Goal: Task Accomplishment & Management: Complete application form

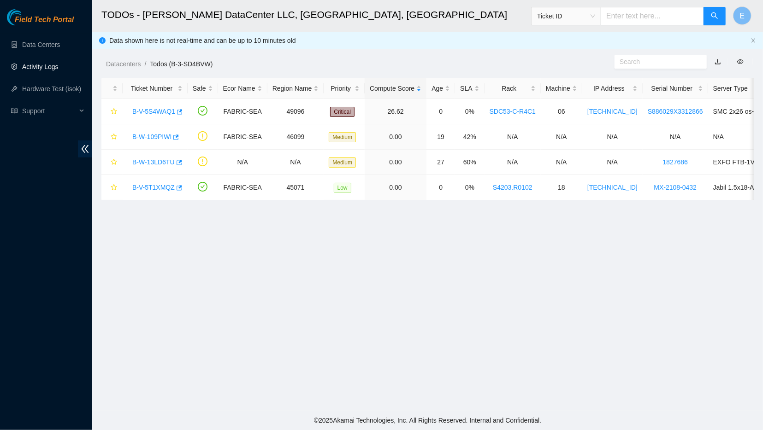
click at [56, 71] on link "Activity Logs" at bounding box center [40, 66] width 36 height 7
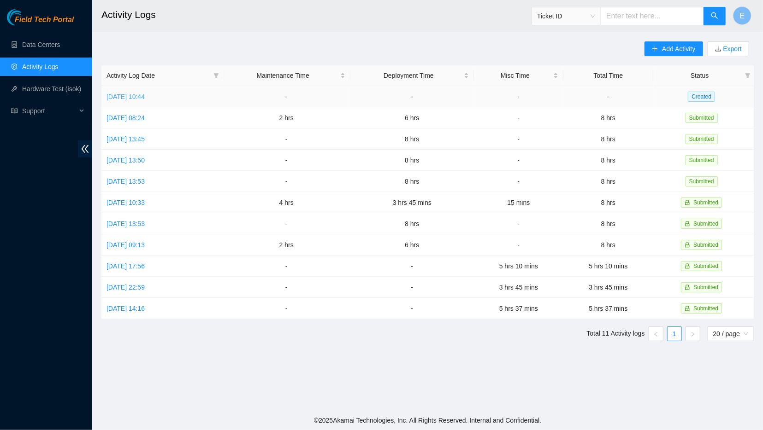
click at [145, 98] on link "[DATE] 10:44" at bounding box center [125, 96] width 38 height 7
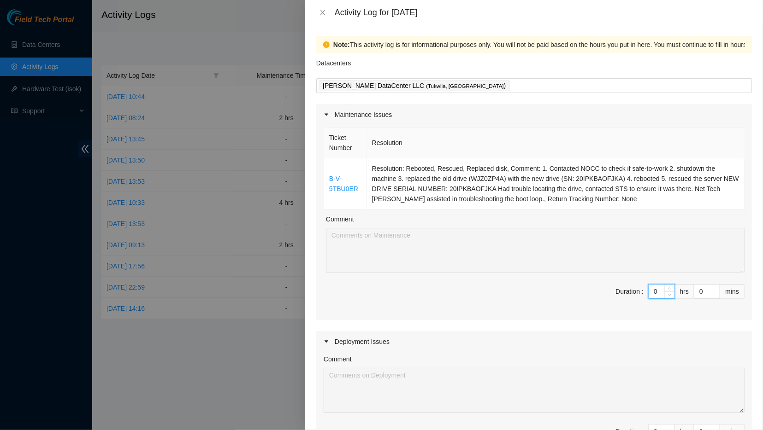
click at [661, 294] on input "0" at bounding box center [661, 292] width 26 height 14
type input "5"
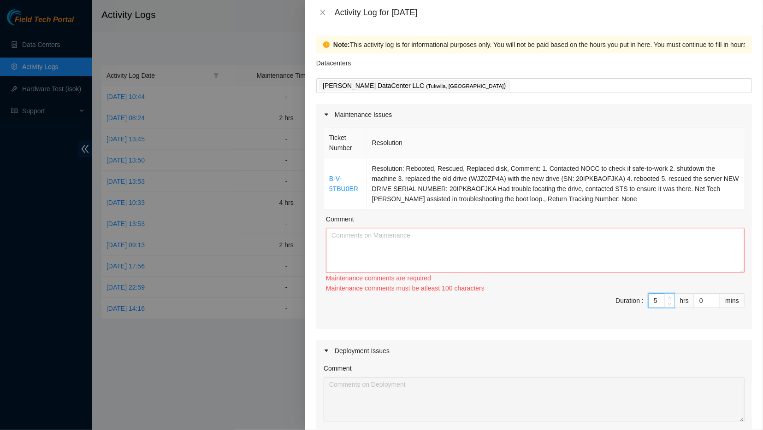
type input "5"
click at [547, 248] on textarea "Comment" at bounding box center [535, 250] width 418 height 45
paste textarea "-------------------------------------------------------------------------------…"
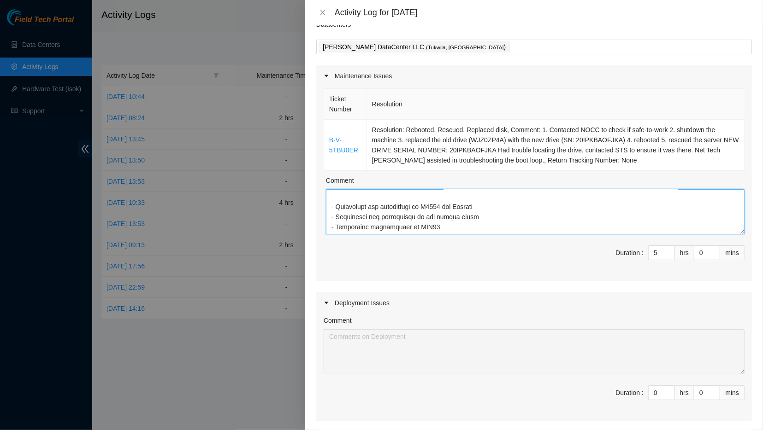
scroll to position [598, 0]
type textarea "-------------------------------------------------------------------------------…"
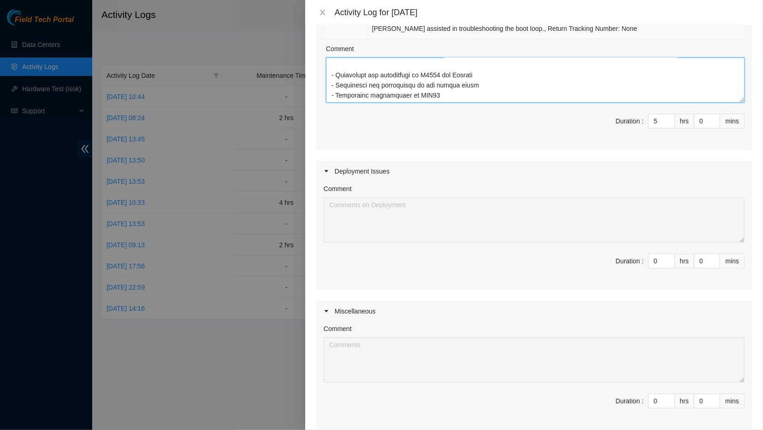
scroll to position [225, 0]
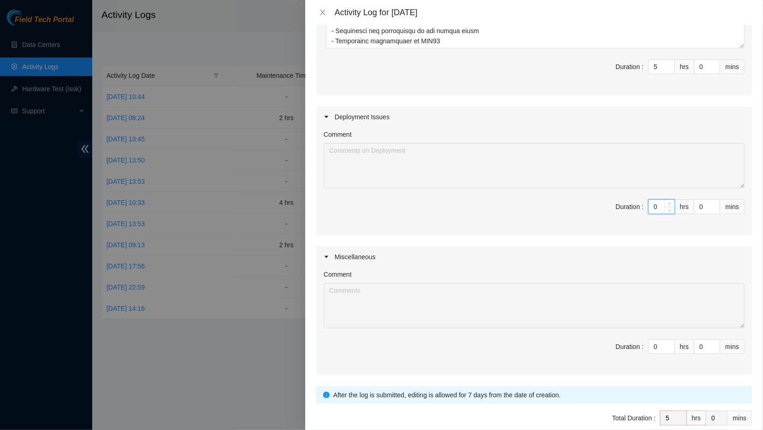
click at [659, 203] on input "0" at bounding box center [661, 207] width 26 height 14
type input "3"
type input "8"
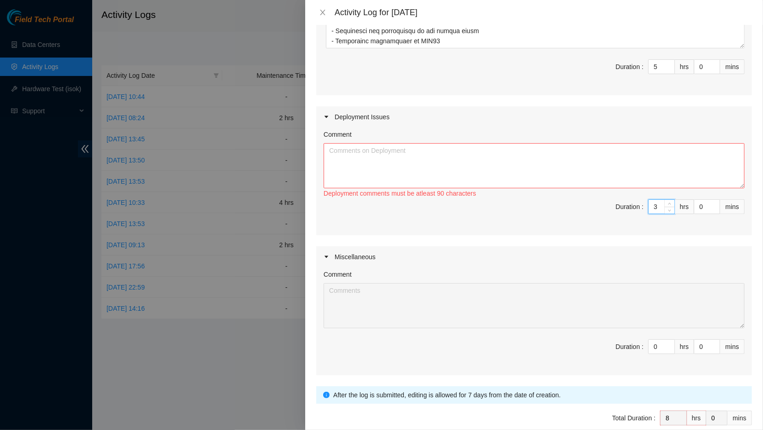
type input "5"
type input "2"
type input "7"
type input "2"
click at [659, 68] on input "5" at bounding box center [661, 67] width 26 height 14
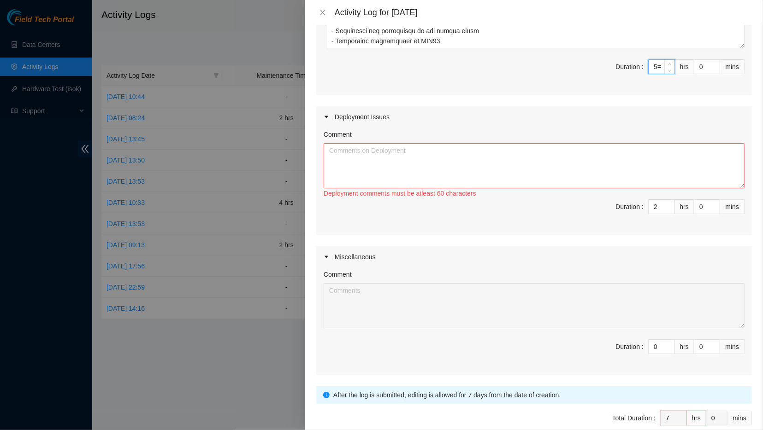
type input "5"
type input "2"
type input "6"
type input "8"
type input "6"
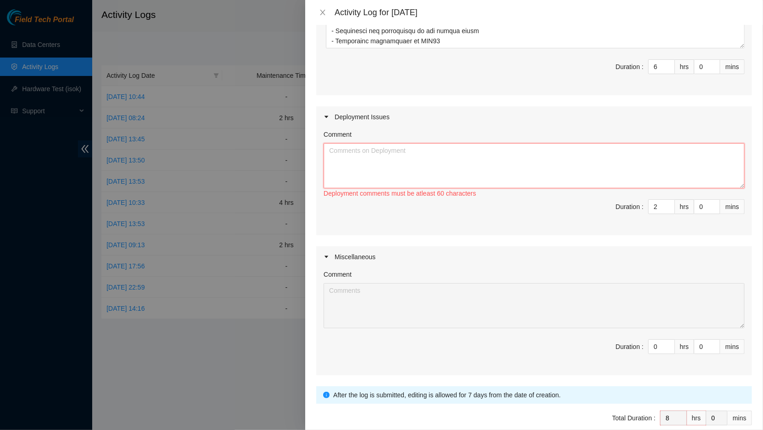
click at [558, 164] on textarea "Comment" at bounding box center [533, 165] width 421 height 45
paste textarea "[DATE] Activity Log -----------------------------------------------------------…"
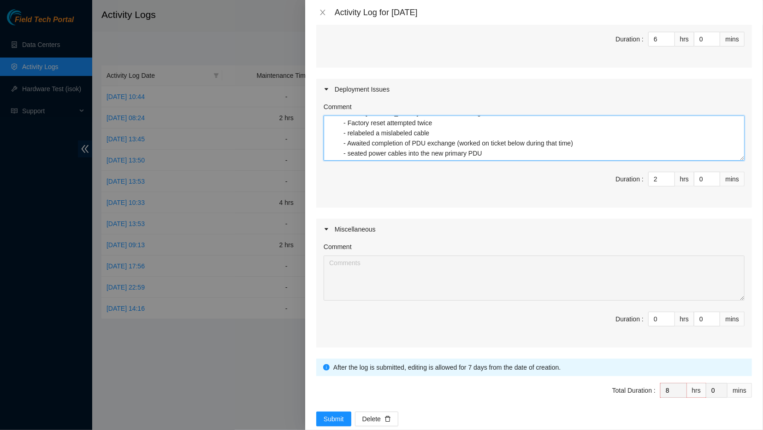
scroll to position [268, 0]
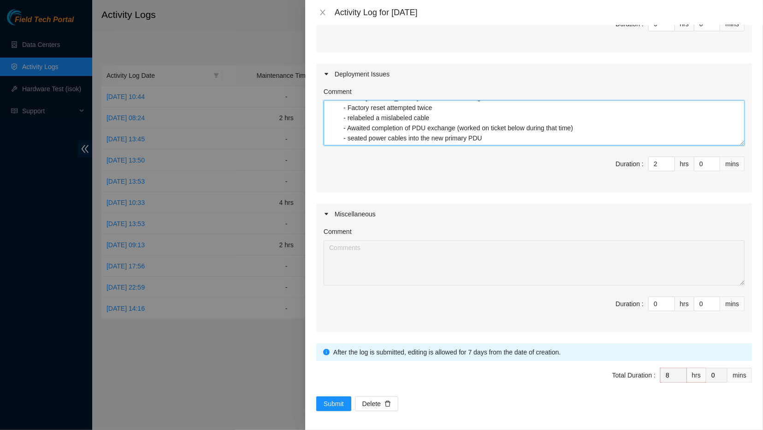
type textarea "[DATE] Activity Log -----------------------------------------------------------…"
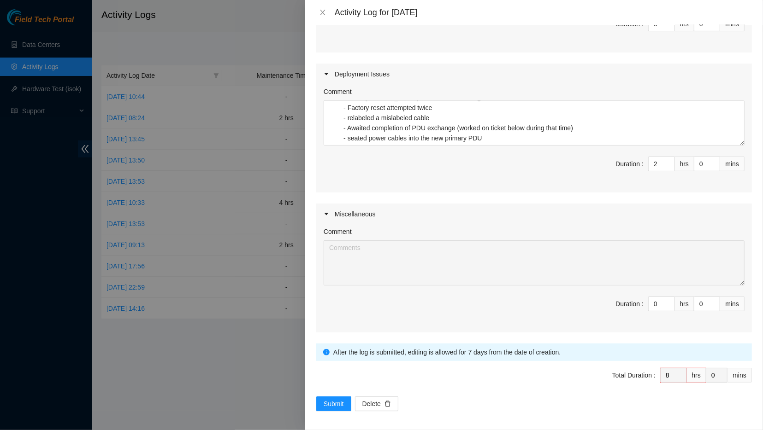
click at [271, 374] on div at bounding box center [381, 215] width 763 height 430
click at [320, 14] on icon "close" at bounding box center [322, 13] width 5 height 6
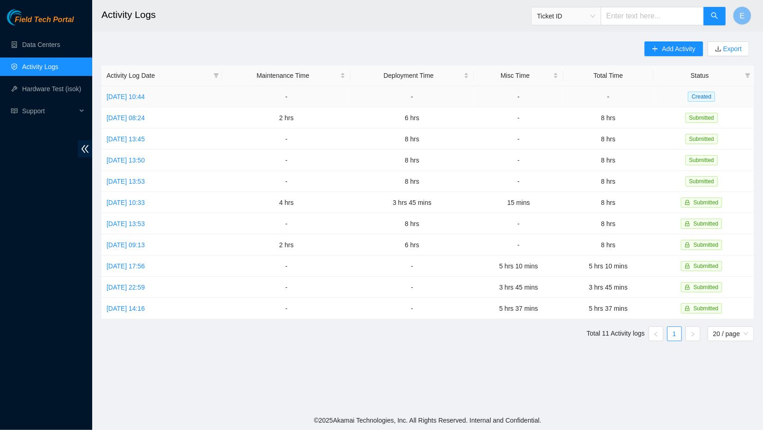
click at [496, 99] on td "-" at bounding box center [518, 96] width 89 height 21
click at [145, 99] on link "[DATE] 10:44" at bounding box center [125, 96] width 38 height 7
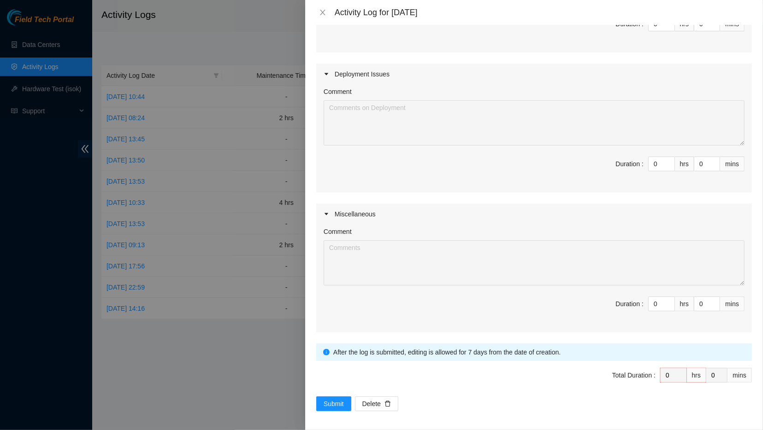
scroll to position [0, 0]
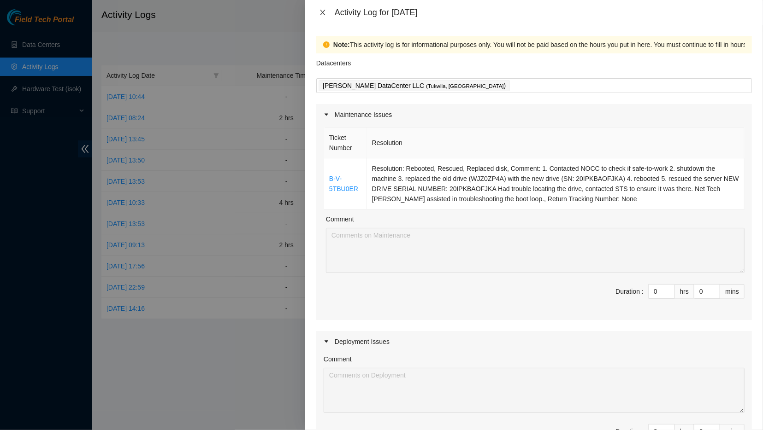
click at [322, 13] on icon "close" at bounding box center [322, 13] width 5 height 6
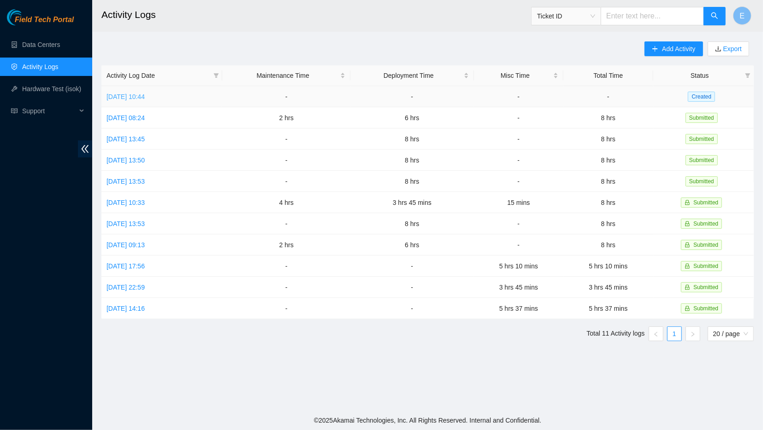
click at [136, 95] on link "[DATE] 10:44" at bounding box center [125, 96] width 38 height 7
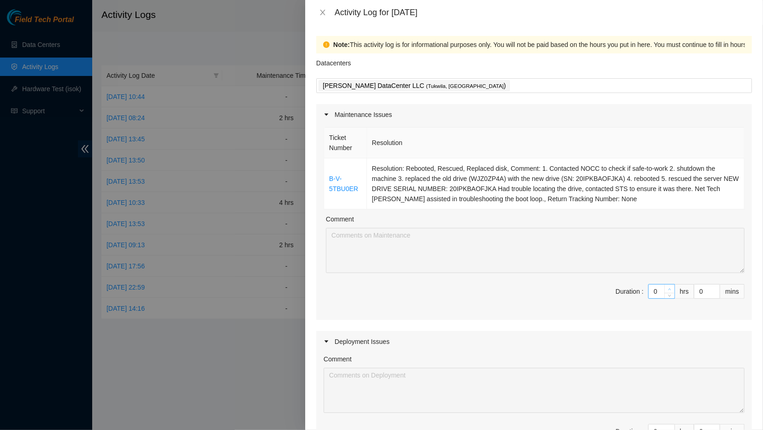
click at [668, 293] on span "Decrease Value" at bounding box center [669, 296] width 10 height 6
click at [658, 290] on input "0" at bounding box center [661, 292] width 26 height 14
type input "4"
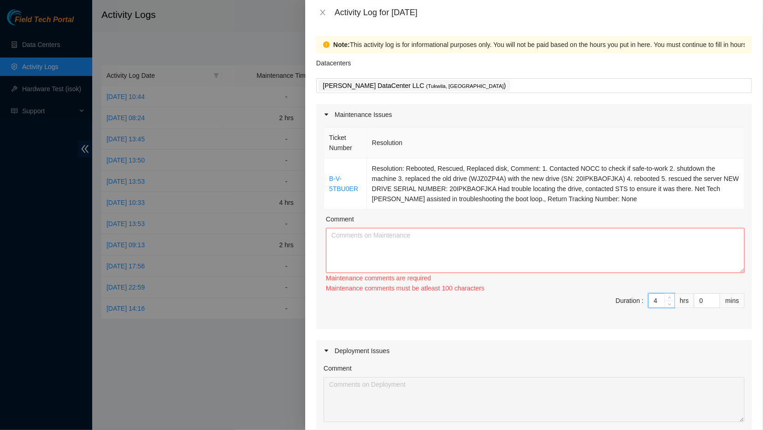
scroll to position [113, 0]
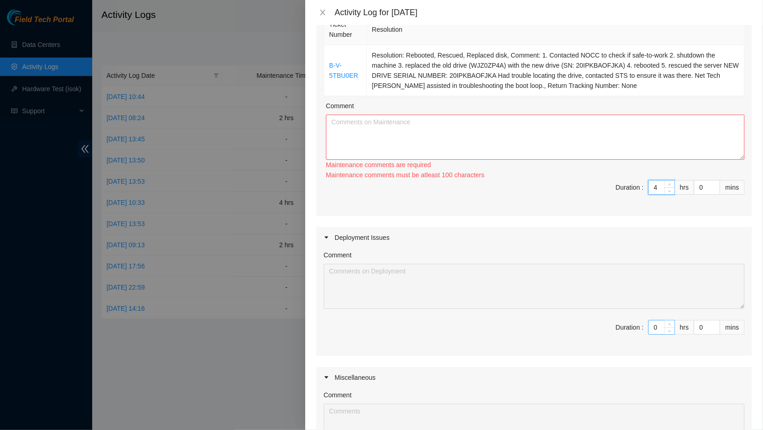
type input "4"
click at [658, 326] on input "0" at bounding box center [661, 328] width 26 height 14
type input "4"
type input "8"
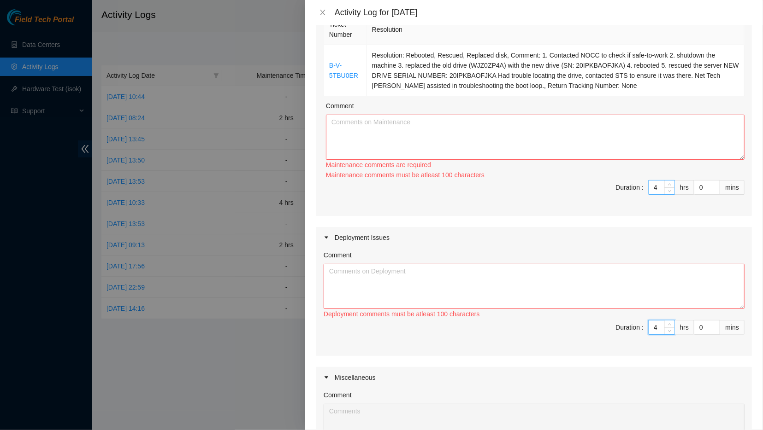
type input "4"
click at [661, 187] on input "4" at bounding box center [661, 188] width 26 height 14
type input "4"
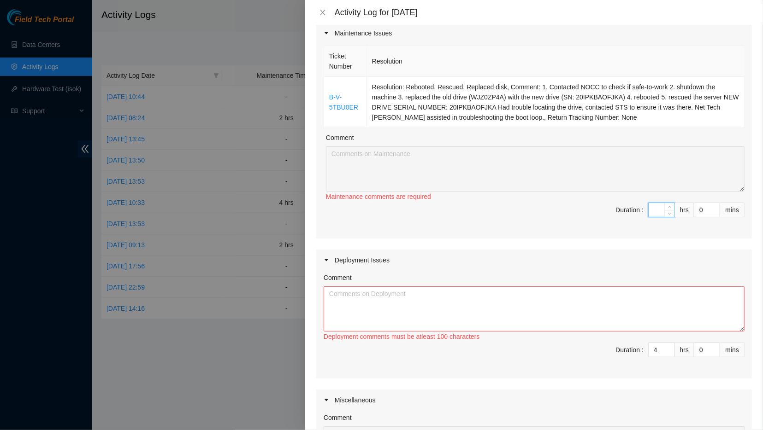
type input "2"
type input "6"
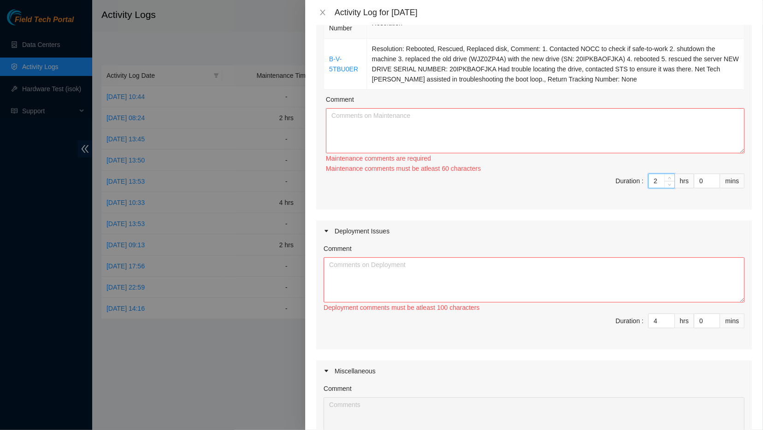
scroll to position [109, 0]
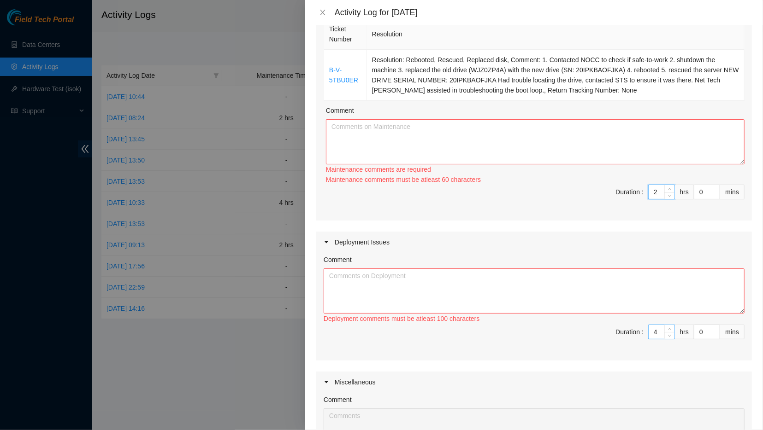
type input "2"
click at [662, 328] on input "4" at bounding box center [661, 332] width 26 height 14
type input "2"
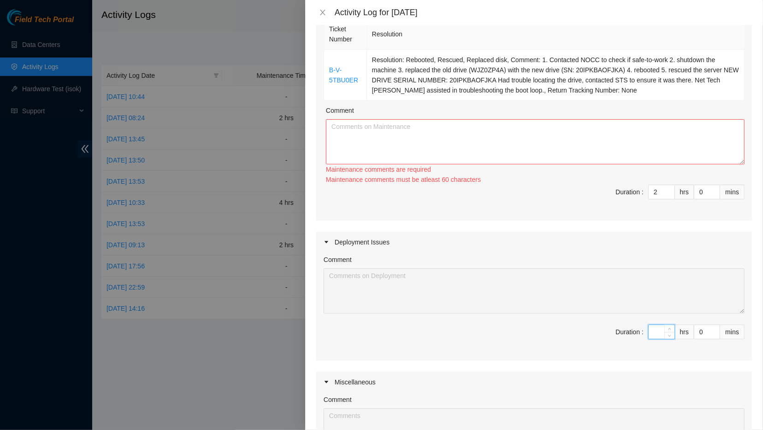
type input "6"
type input "8"
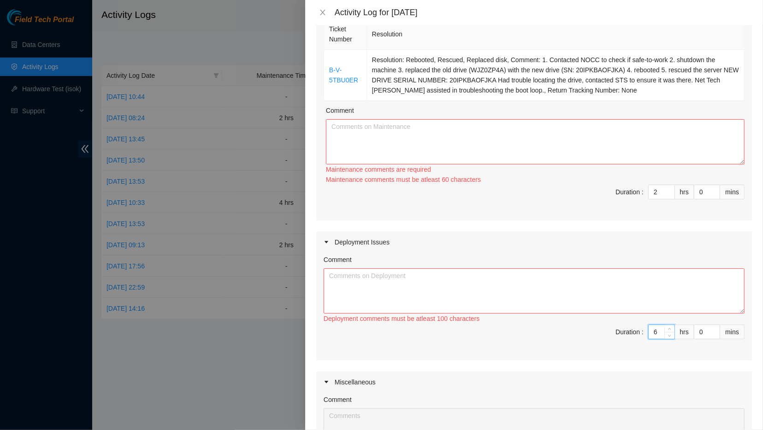
type input "6"
click at [606, 289] on textarea "Comment" at bounding box center [533, 291] width 421 height 45
paste textarea "DP77027: Helped reimage mgmt switch, connected console cables to TORs, connecte…"
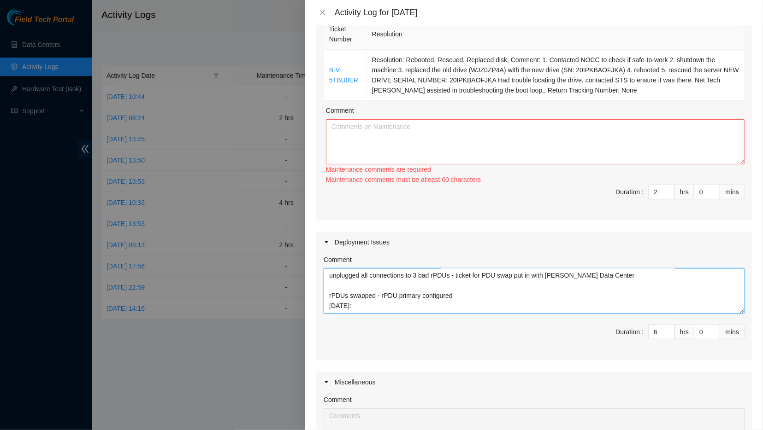
scroll to position [134, 0]
click at [363, 303] on textarea "DP77027: Helped reimage mgmt switch, connected console cables to TORs, connecte…" at bounding box center [533, 291] width 421 height 45
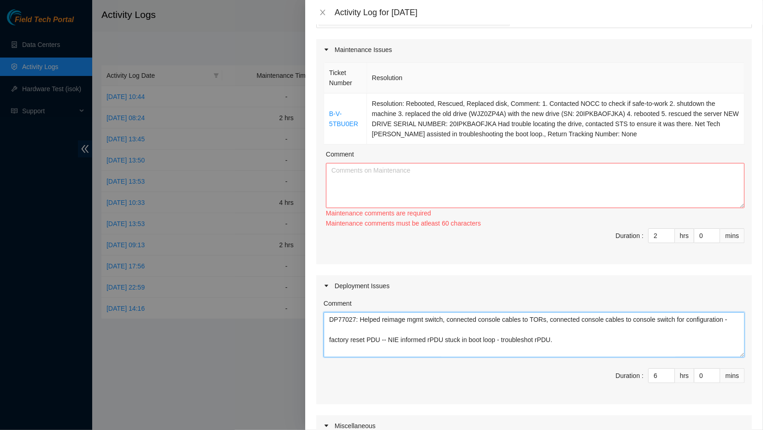
scroll to position [60, 0]
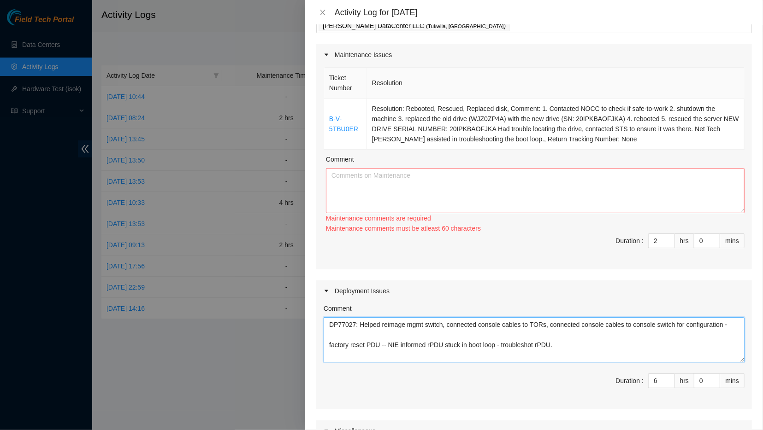
click at [355, 326] on textarea "DP77027: Helped reimage mgmt switch, connected console cables to TORs, connecte…" at bounding box center [533, 340] width 421 height 45
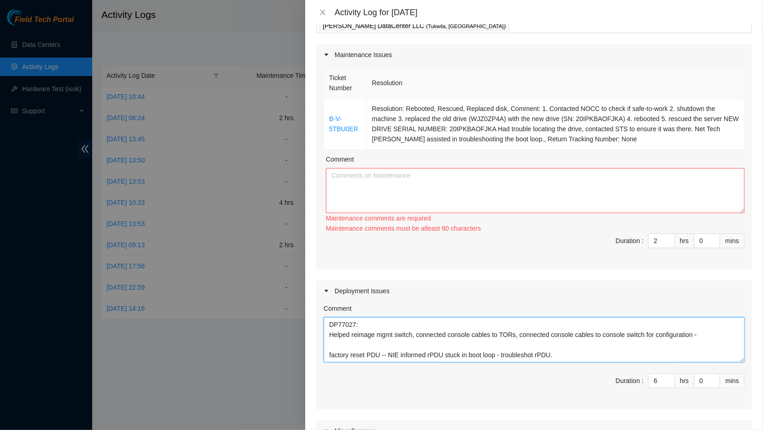
type textarea "DP77027: Helped reimage mgmt switch, connected console cables to TORs, connecte…"
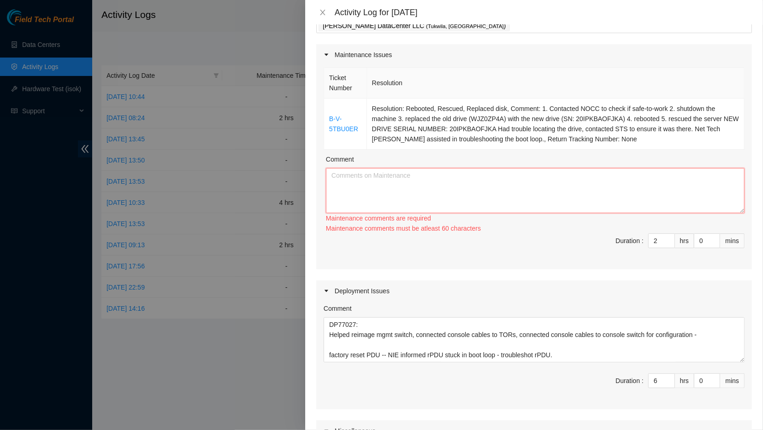
click at [443, 177] on textarea "Comment" at bounding box center [535, 190] width 418 height 45
click at [437, 182] on textarea "Comment" at bounding box center [535, 190] width 418 height 45
paste textarea "Ticket B-V-5TBU0ER TODOs - Description - B-V-5TBU0ER Problem Type Hardware Sub …"
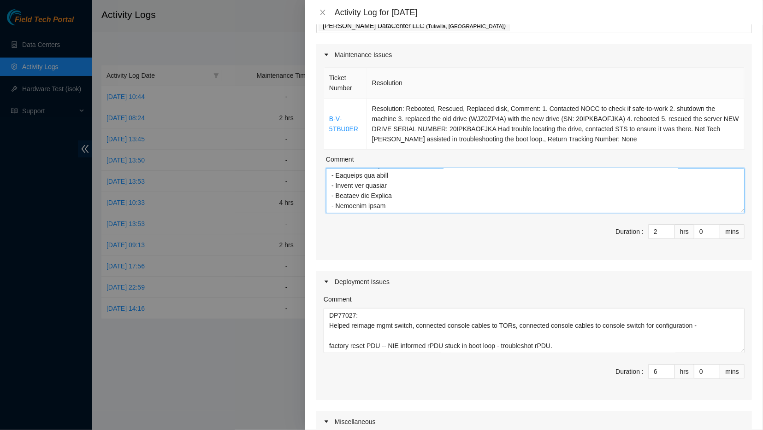
paste textarea "- Maintained the cleanliness of S4203 via Dustmop - Maintained the cleanliness …"
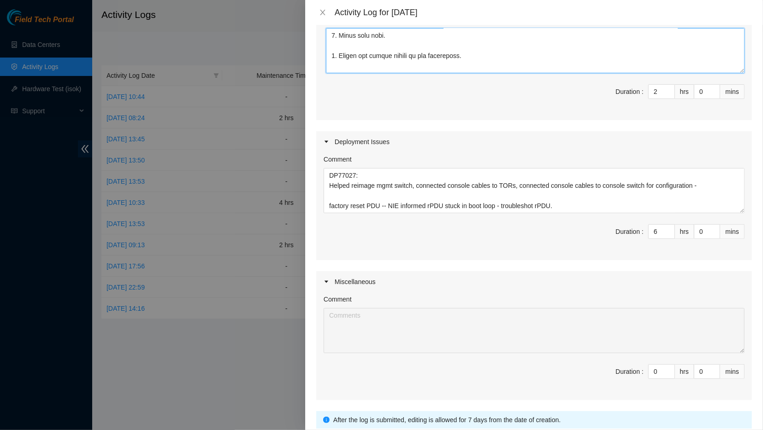
scroll to position [268, 0]
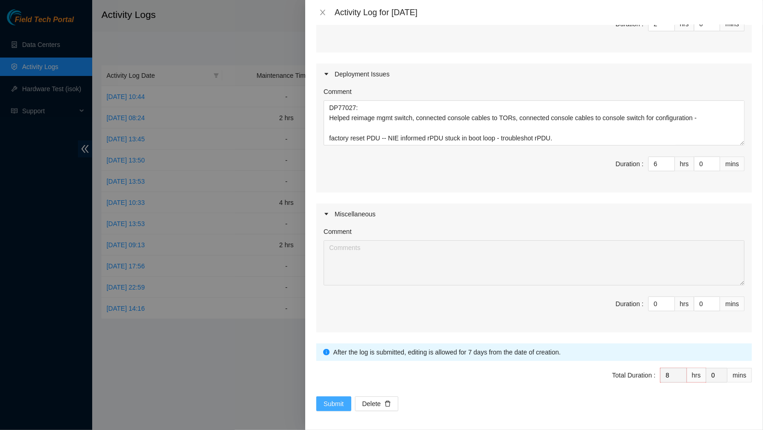
type textarea "Ticket B-V-5TBU0ER TODOs - Description - B-V-5TBU0ER Problem Type Hardware Sub …"
click at [341, 400] on span "Submit" at bounding box center [333, 404] width 20 height 10
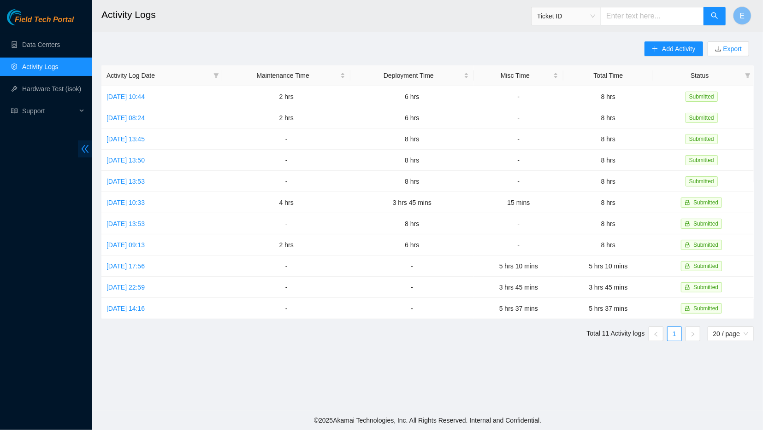
click at [81, 148] on icon "double-left" at bounding box center [85, 149] width 10 height 10
